Goal: Information Seeking & Learning: Learn about a topic

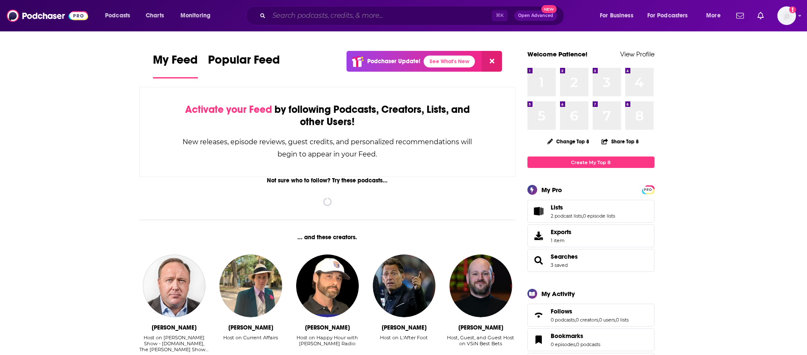
click at [418, 17] on input "Search podcasts, credits, & more..." at bounding box center [380, 16] width 223 height 14
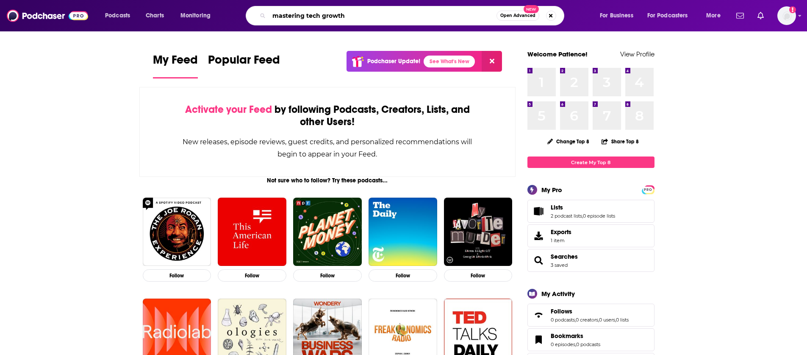
type input "mastering tech growth"
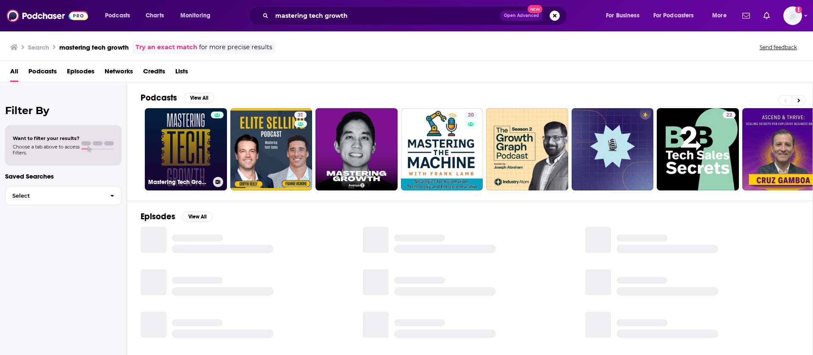
click at [155, 162] on link "Mastering Tech Growth" at bounding box center [186, 149] width 82 height 82
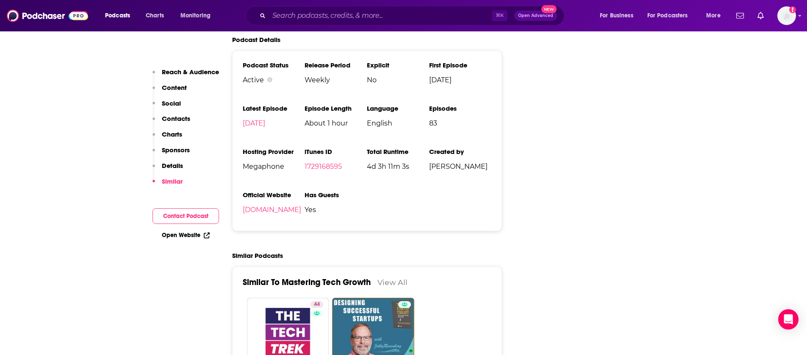
scroll to position [1269, 0]
